Goal: Navigation & Orientation: Find specific page/section

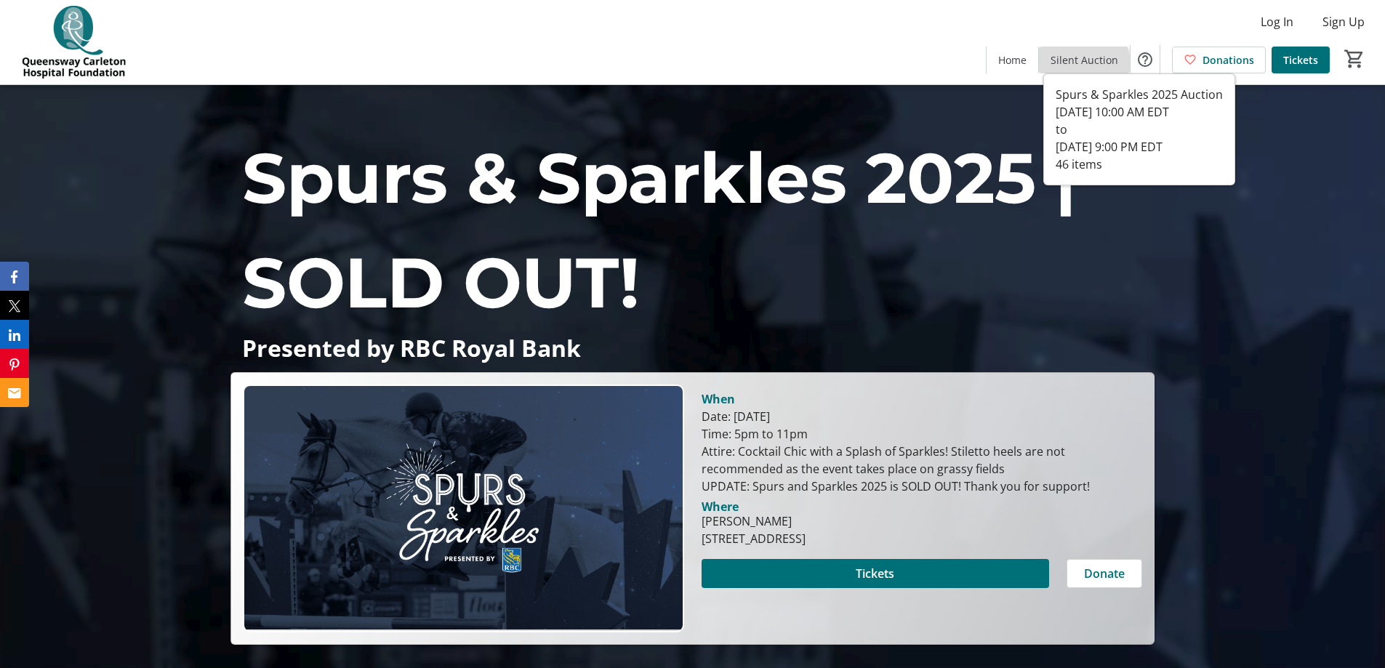
click at [1073, 68] on span at bounding box center [1084, 59] width 91 height 35
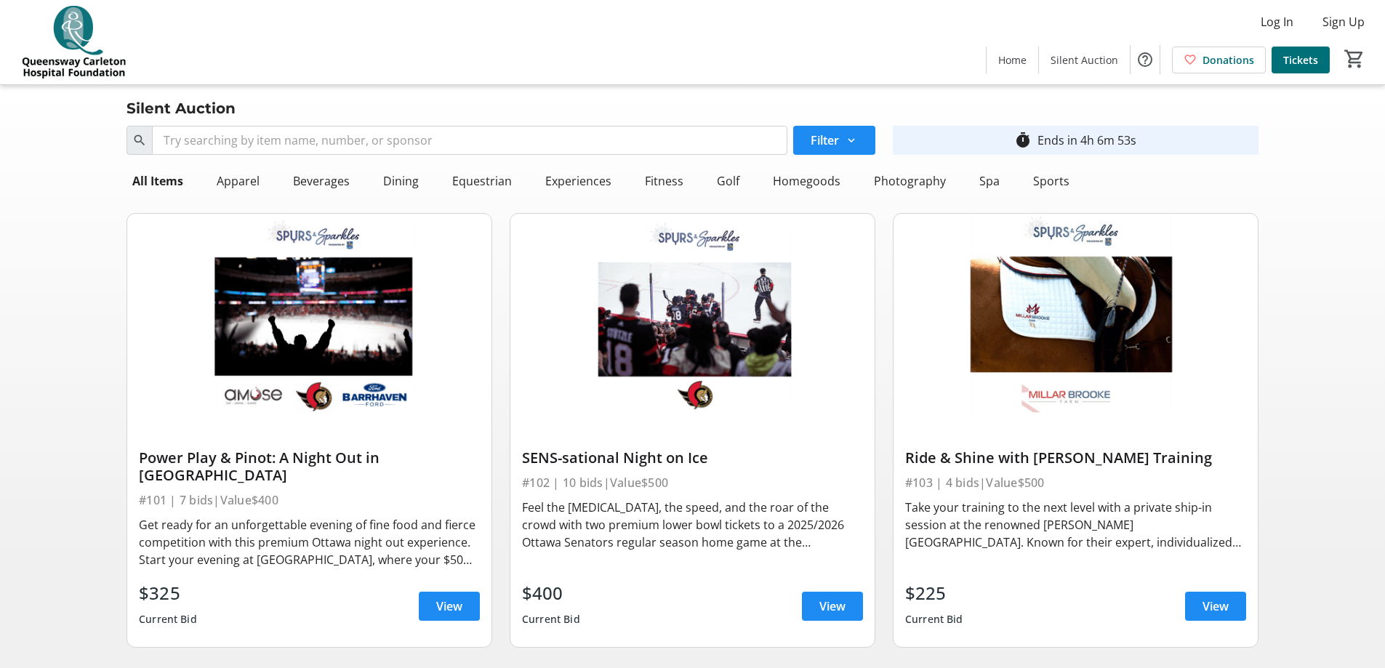
scroll to position [2, 0]
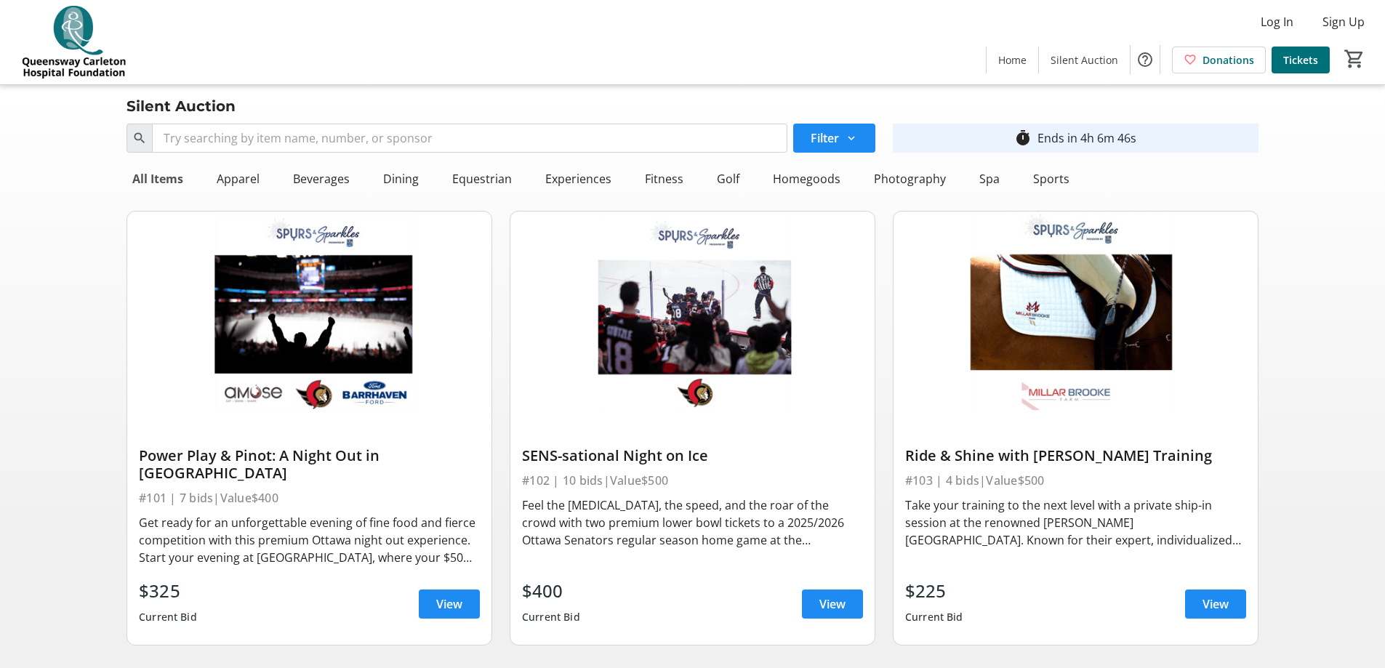
click at [166, 183] on div "All Items" at bounding box center [158, 178] width 63 height 29
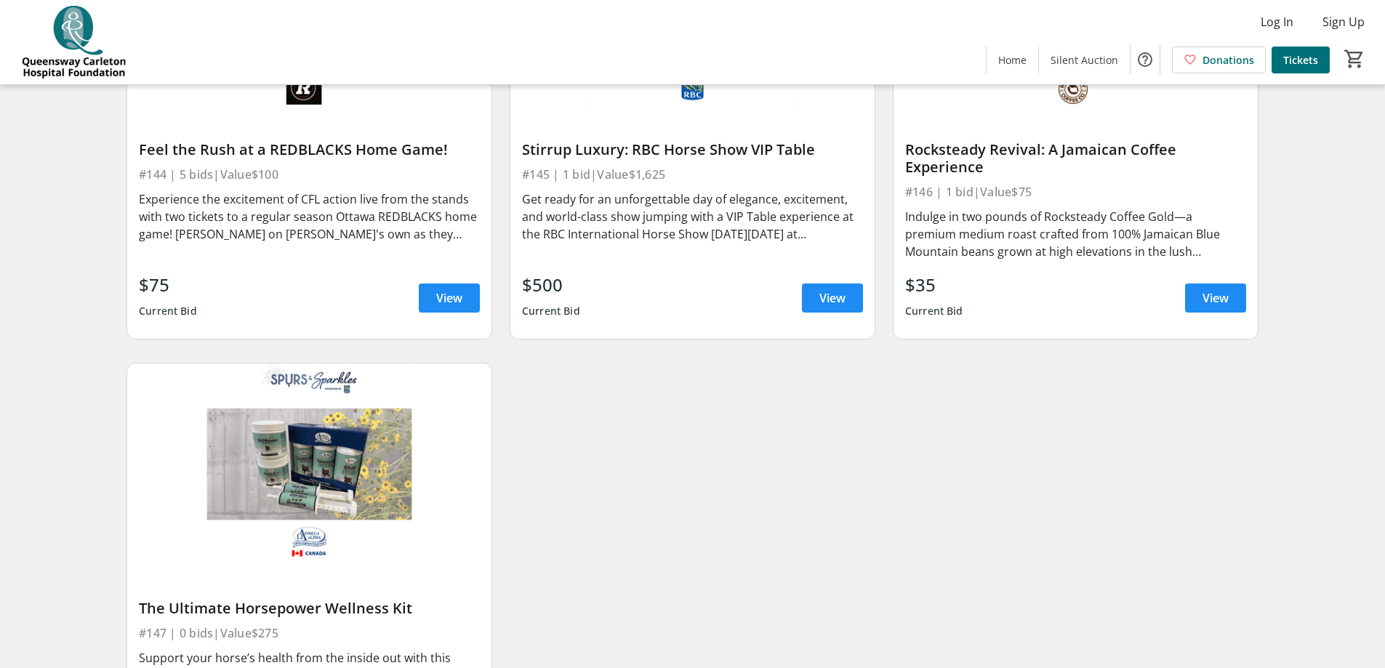
scroll to position [6792, 0]
